Goal: Task Accomplishment & Management: Use online tool/utility

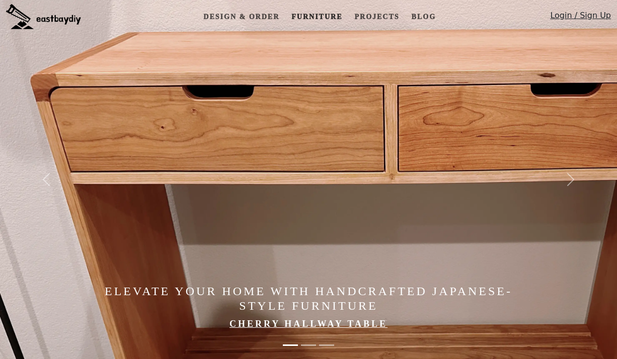
click at [303, 15] on link "Furniture" at bounding box center [316, 17] width 59 height 19
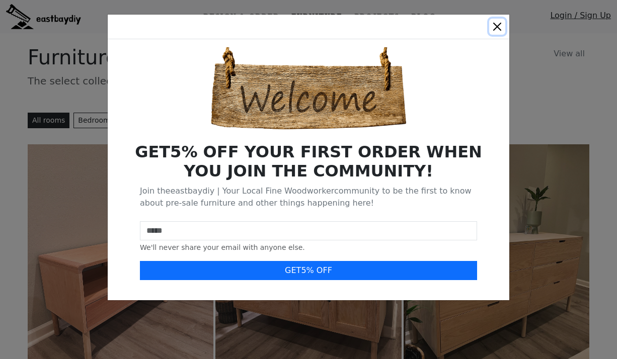
click at [500, 22] on button "Close" at bounding box center [497, 27] width 16 height 16
click at [498, 26] on button "Close" at bounding box center [497, 27] width 16 height 16
click at [495, 25] on button "Close" at bounding box center [497, 27] width 16 height 16
click at [522, 73] on div "GET 5 % OFF YOUR FIRST ORDER WHEN YOU JOIN THE COMMUNITY! Join the eastbaydiy |…" at bounding box center [308, 179] width 617 height 359
click at [497, 26] on button "Close" at bounding box center [497, 27] width 16 height 16
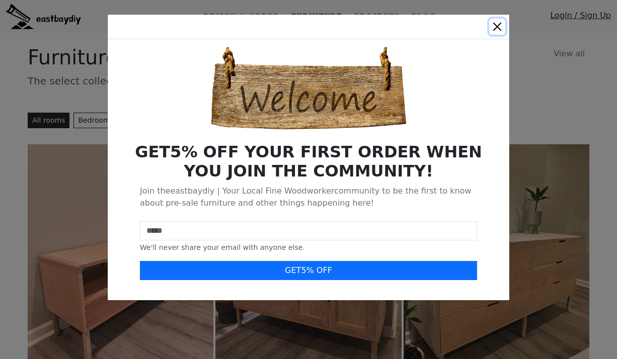
click at [497, 26] on button "Close" at bounding box center [497, 27] width 16 height 16
click at [533, 86] on div "GET 5 % OFF YOUR FIRST ORDER WHEN YOU JOIN THE COMMUNITY! Join the eastbaydiy |…" at bounding box center [308, 179] width 617 height 359
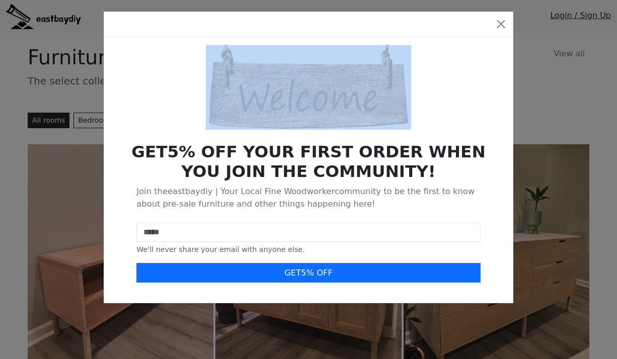
click at [533, 86] on div "GET 5 % OFF YOUR FIRST ORDER WHEN YOU JOIN THE COMMUNITY! Join the eastbaydiy |…" at bounding box center [308, 179] width 617 height 359
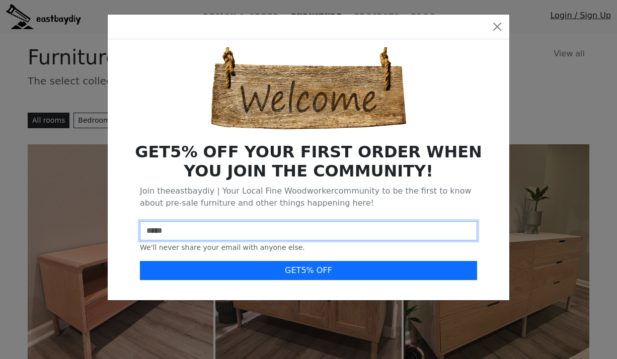
click at [339, 225] on input "email" at bounding box center [308, 230] width 337 height 19
type input "**********"
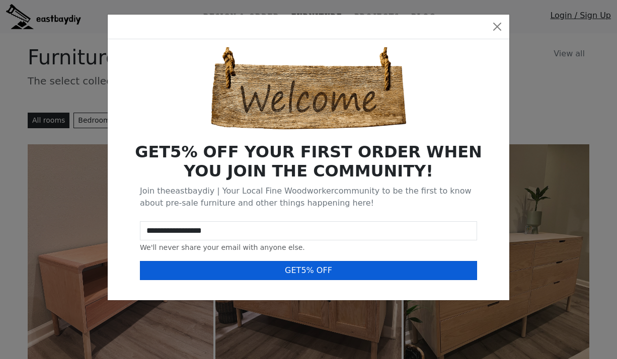
click at [263, 274] on button "GET 5 % OFF" at bounding box center [308, 270] width 337 height 19
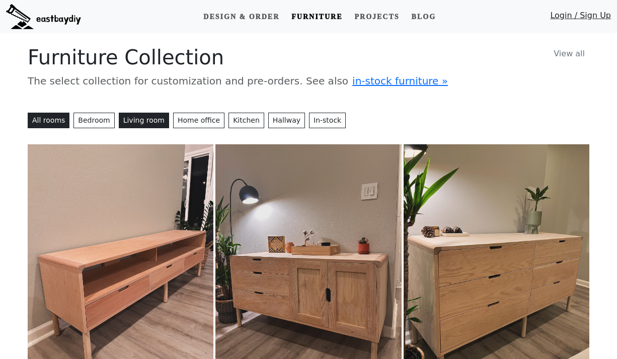
click at [136, 120] on button "Living room" at bounding box center [144, 121] width 50 height 16
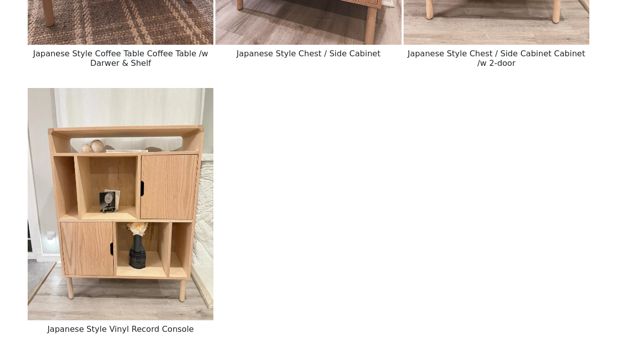
scroll to position [973, 0]
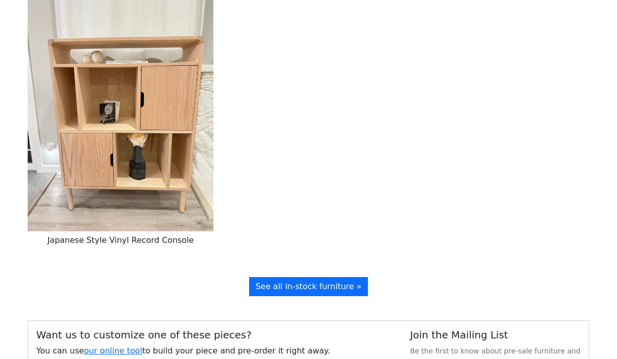
click at [140, 89] on img at bounding box center [121, 115] width 186 height 233
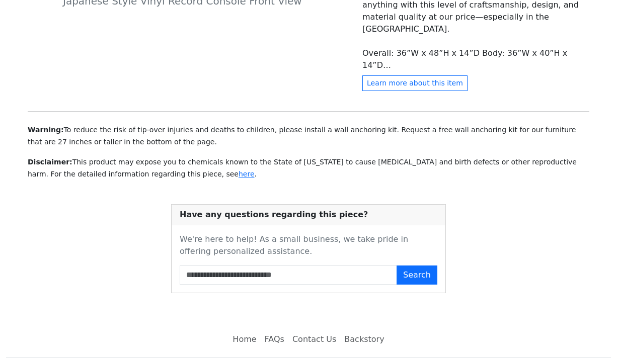
scroll to position [502, 0]
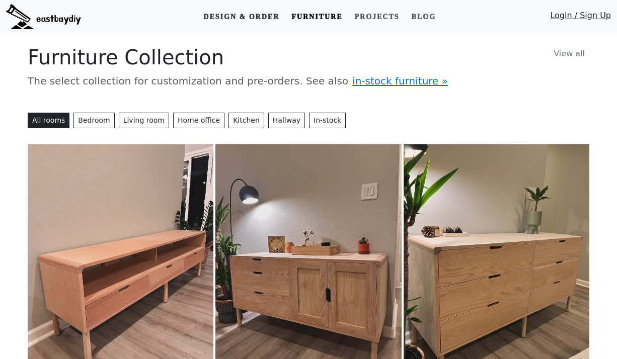
click at [246, 19] on link "Design & Order" at bounding box center [241, 17] width 84 height 19
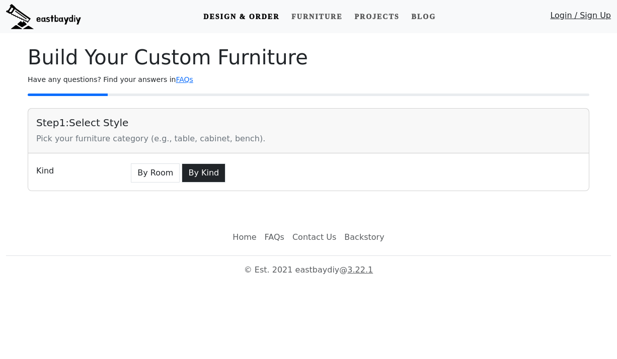
click at [195, 167] on button "By Kind" at bounding box center [204, 173] width 44 height 19
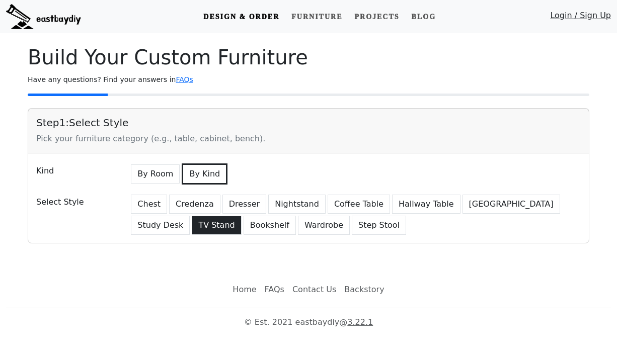
click at [192, 225] on button "TV Stand" at bounding box center [216, 225] width 49 height 19
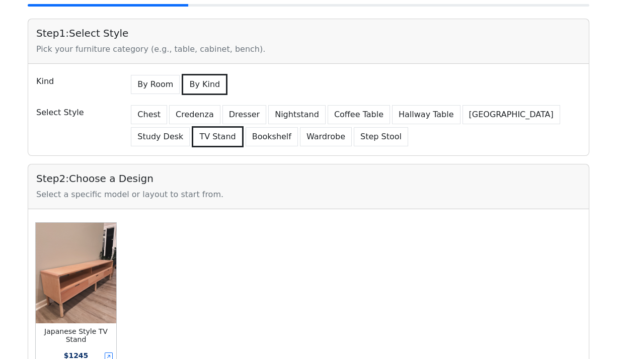
scroll to position [91, 0]
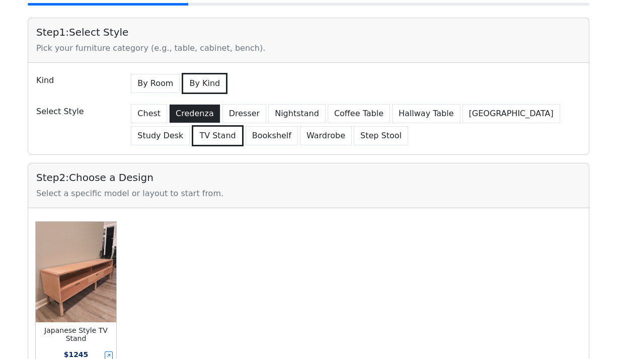
click at [207, 117] on button "Credenza" at bounding box center [194, 113] width 51 height 19
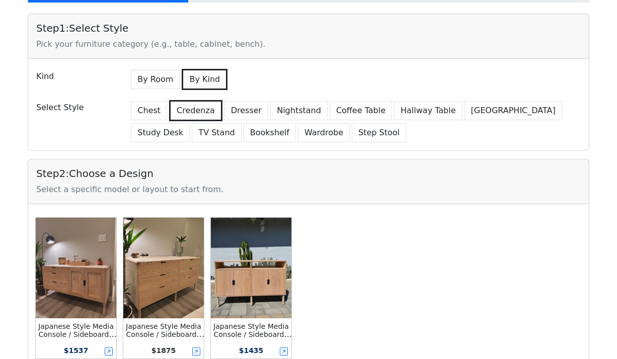
scroll to position [87, 0]
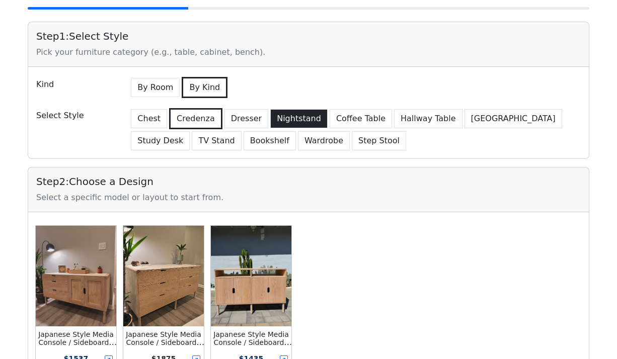
click at [274, 116] on button "Nightstand" at bounding box center [298, 118] width 57 height 19
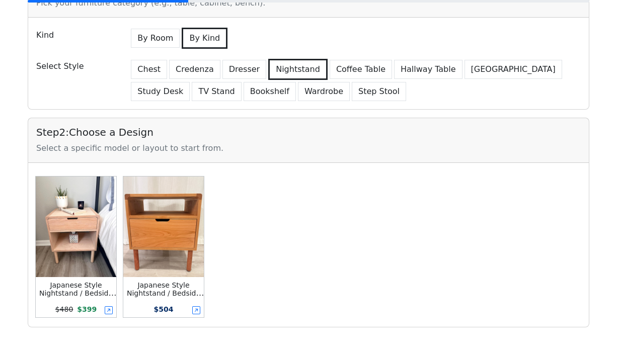
scroll to position [155, 0]
